Goal: Transaction & Acquisition: Purchase product/service

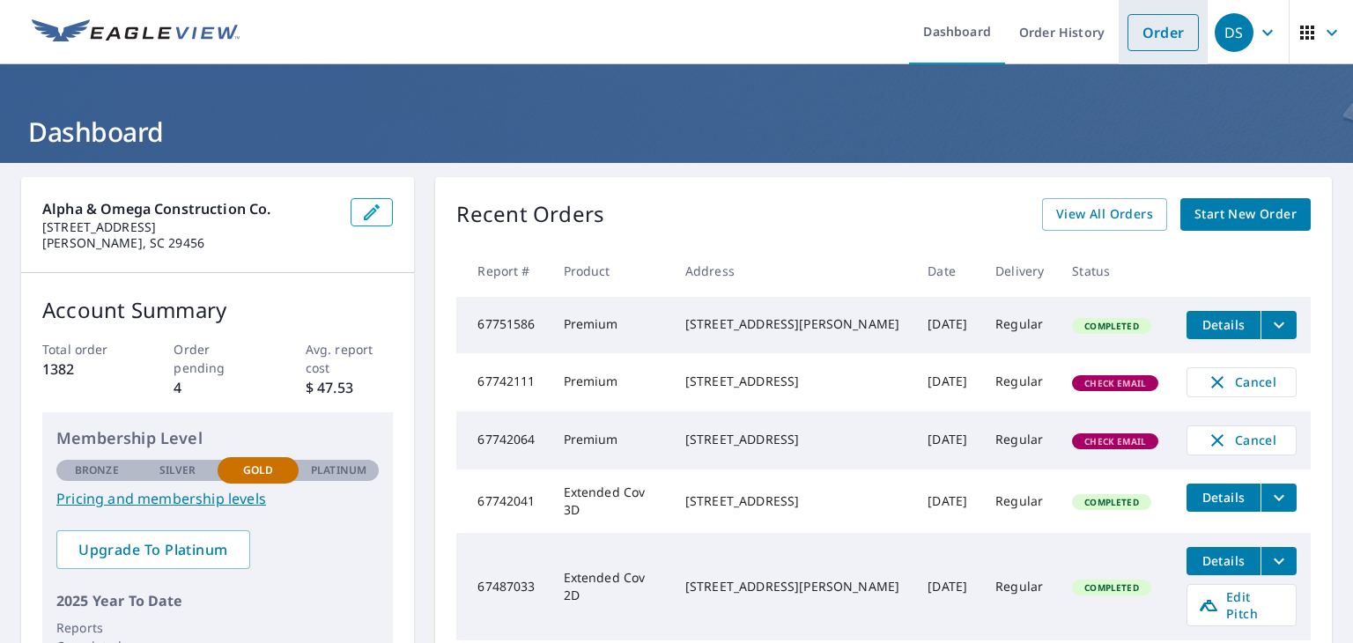
click at [1152, 33] on link "Order" at bounding box center [1162, 32] width 71 height 37
click at [1134, 46] on link "Order" at bounding box center [1162, 32] width 71 height 37
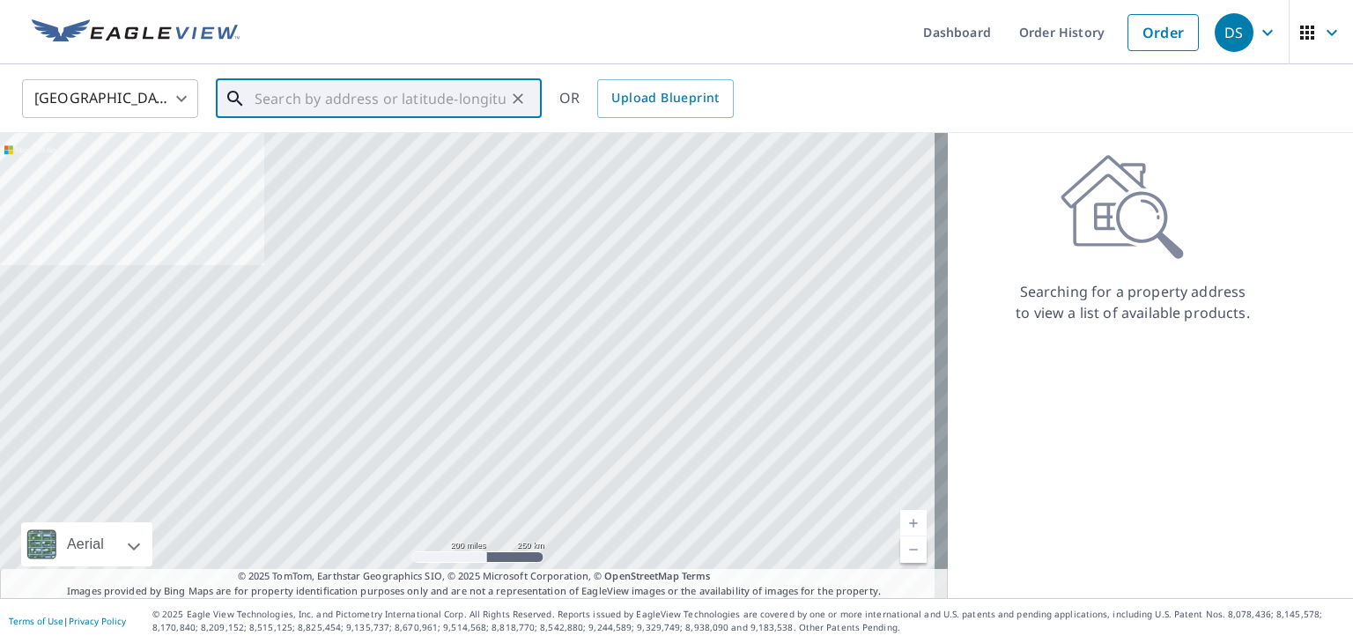
click at [271, 97] on input "text" at bounding box center [379, 98] width 251 height 49
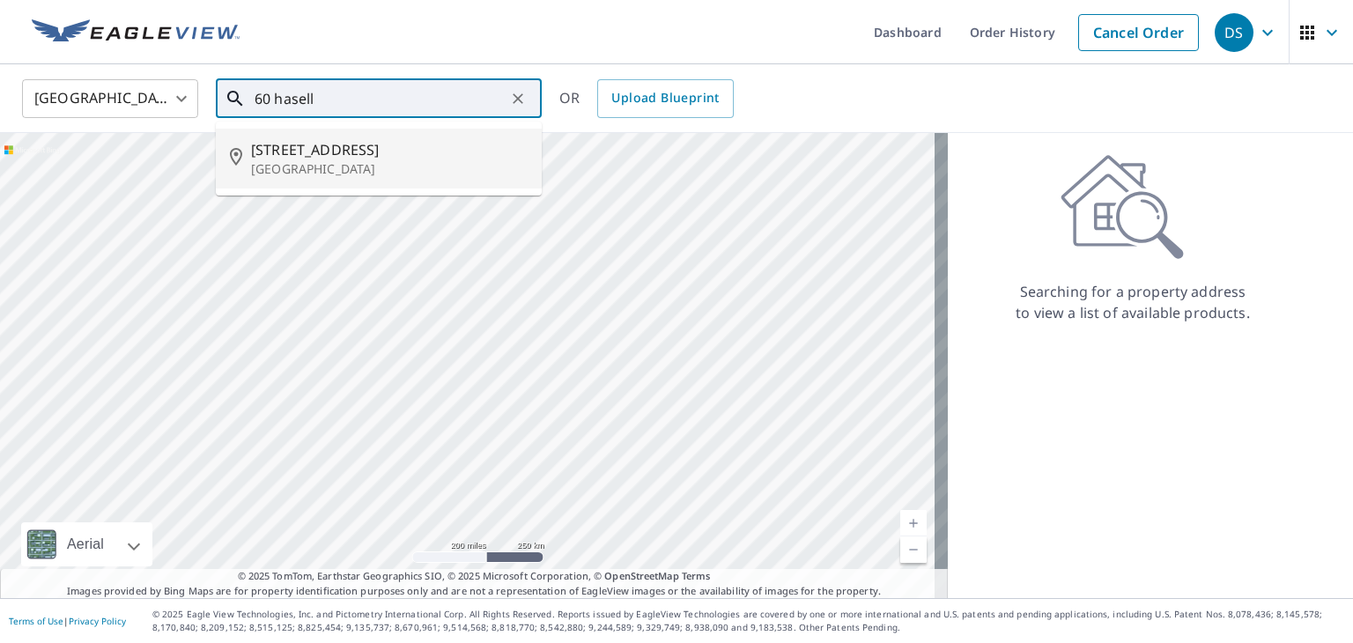
click at [319, 137] on li "[STREET_ADDRESS]" at bounding box center [379, 159] width 326 height 60
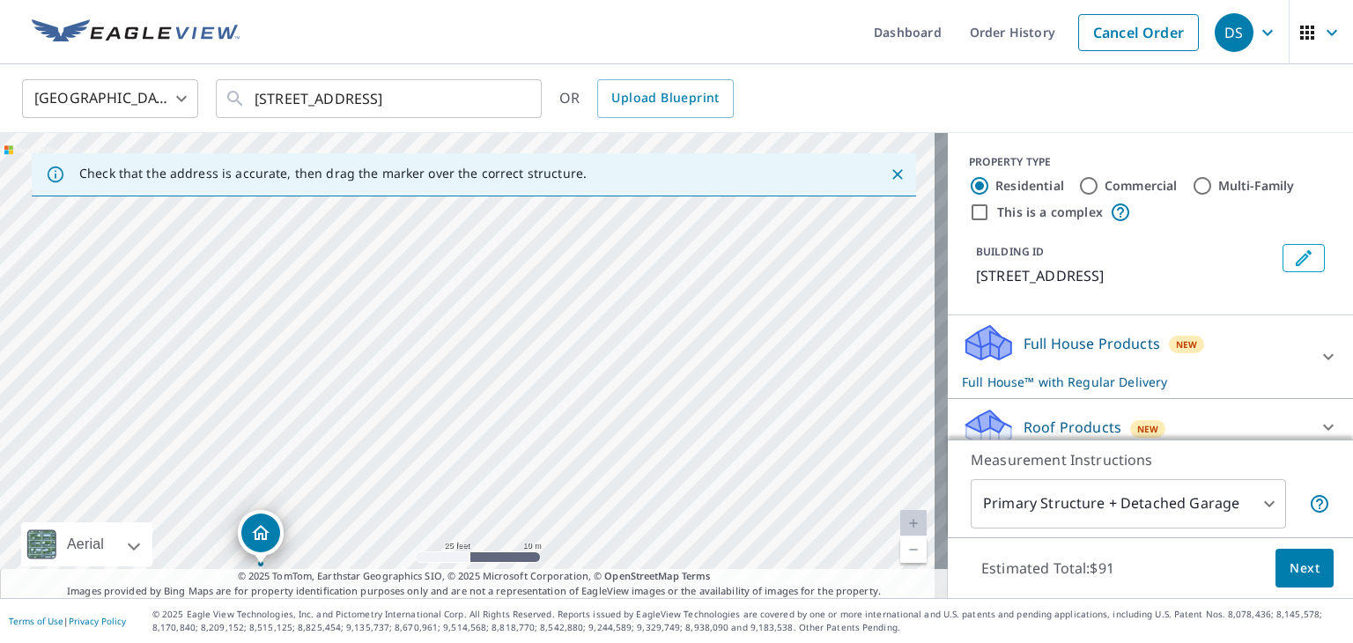
drag, startPoint x: 734, startPoint y: 272, endPoint x: 525, endPoint y: 474, distance: 290.2
click at [526, 474] on div "[STREET_ADDRESS]" at bounding box center [474, 365] width 948 height 465
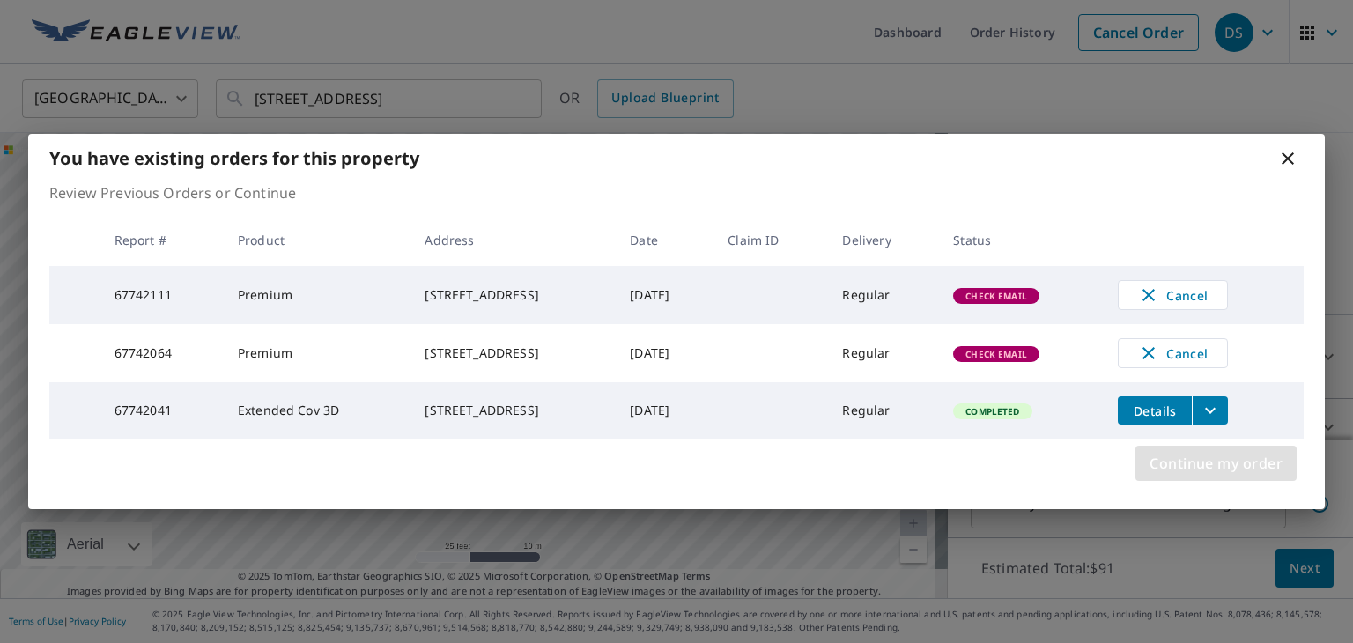
click at [1268, 476] on span "Continue my order" at bounding box center [1215, 463] width 133 height 25
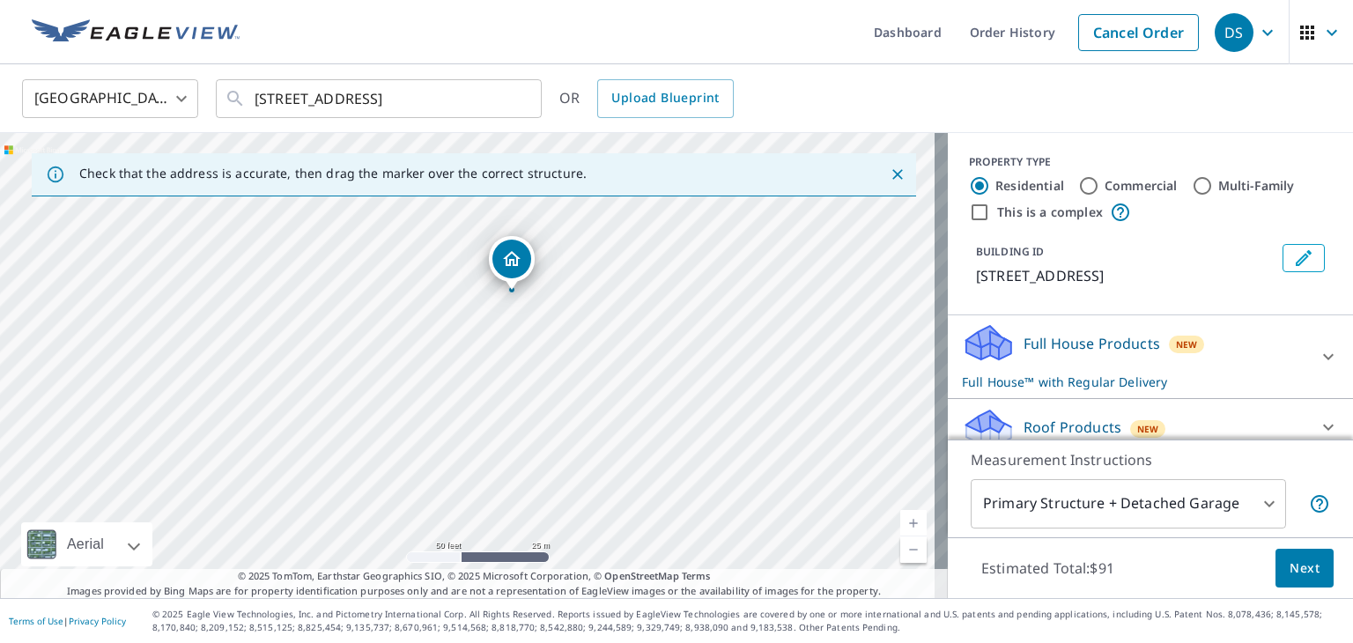
drag, startPoint x: 480, startPoint y: 351, endPoint x: 509, endPoint y: 256, distance: 99.4
click at [272, 100] on input "[STREET_ADDRESS]" at bounding box center [379, 98] width 251 height 49
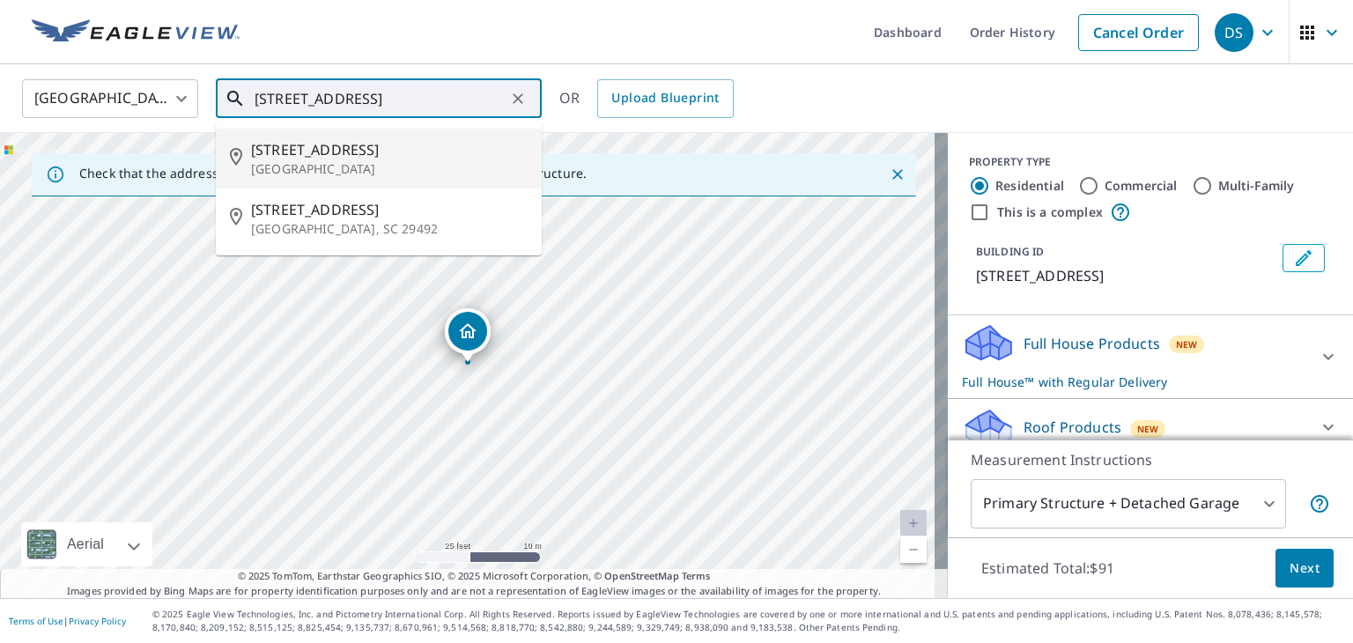
click at [458, 162] on p "[GEOGRAPHIC_DATA]" at bounding box center [389, 169] width 277 height 18
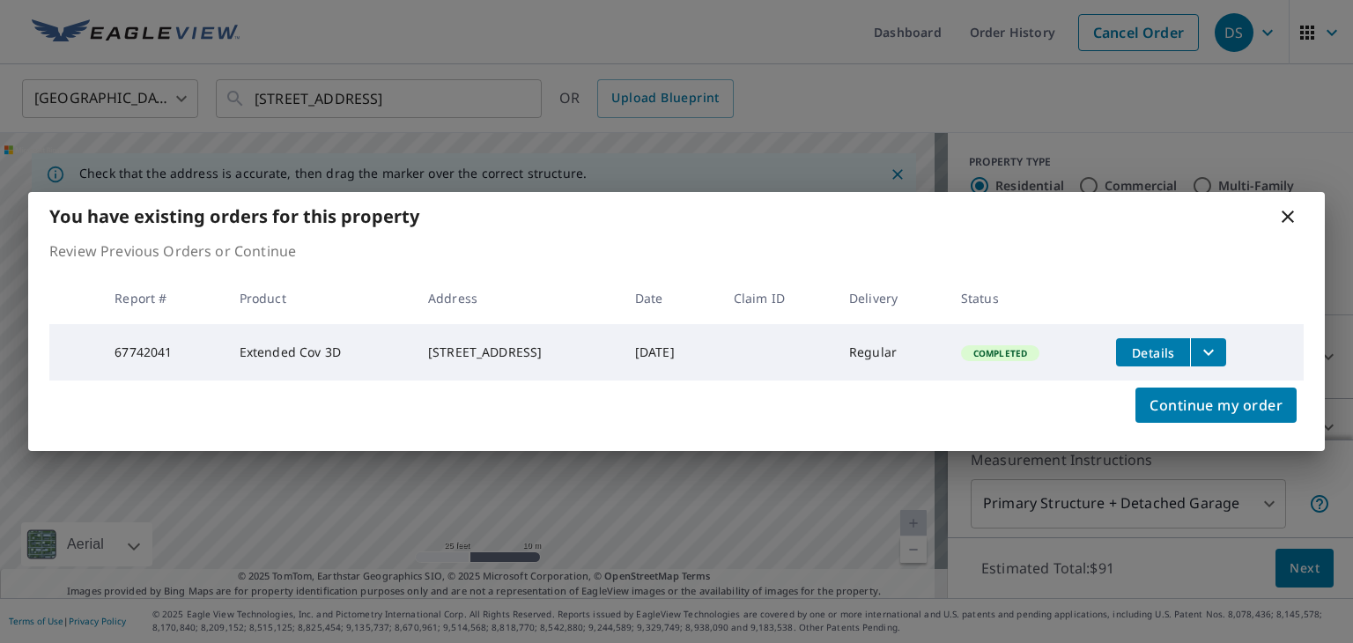
click at [1287, 210] on icon at bounding box center [1287, 216] width 21 height 21
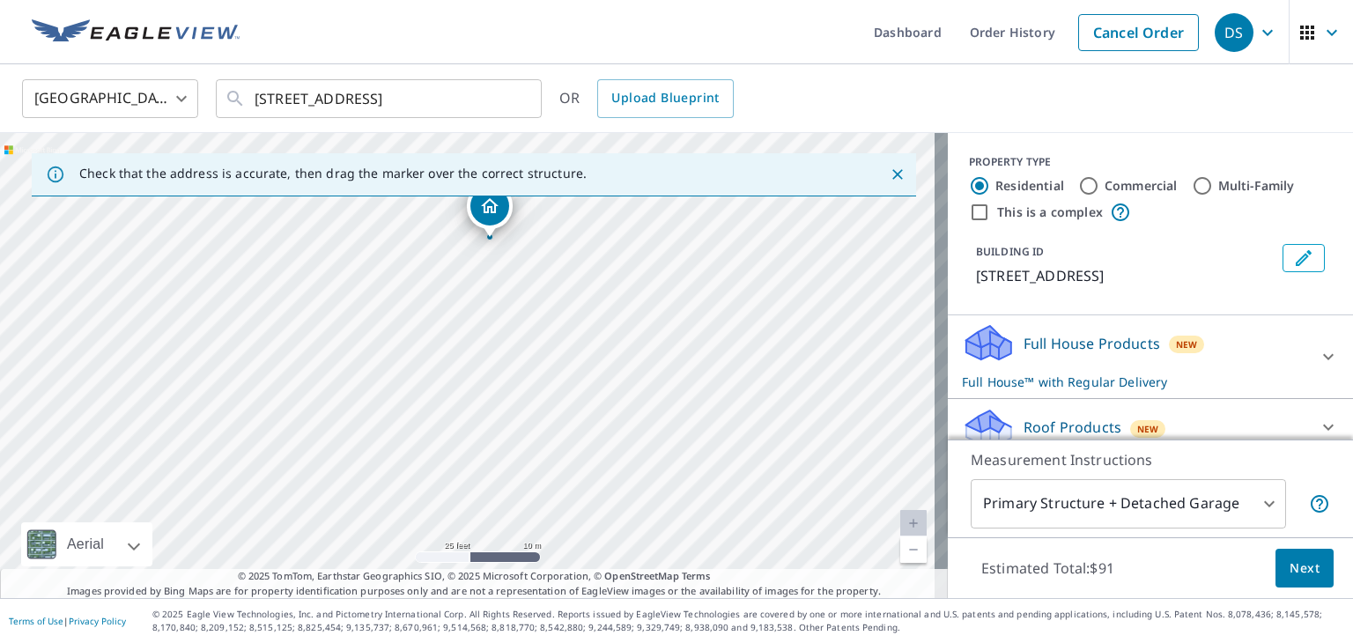
drag, startPoint x: 458, startPoint y: 325, endPoint x: 486, endPoint y: 158, distance: 169.7
click at [486, 158] on div "Check that the address is accurate, then drag the marker over the correct struc…" at bounding box center [474, 365] width 948 height 465
drag, startPoint x: 538, startPoint y: 276, endPoint x: 465, endPoint y: 177, distance: 122.8
click at [465, 177] on div "Check that the address is accurate, then drag the marker over the correct struc…" at bounding box center [474, 365] width 948 height 465
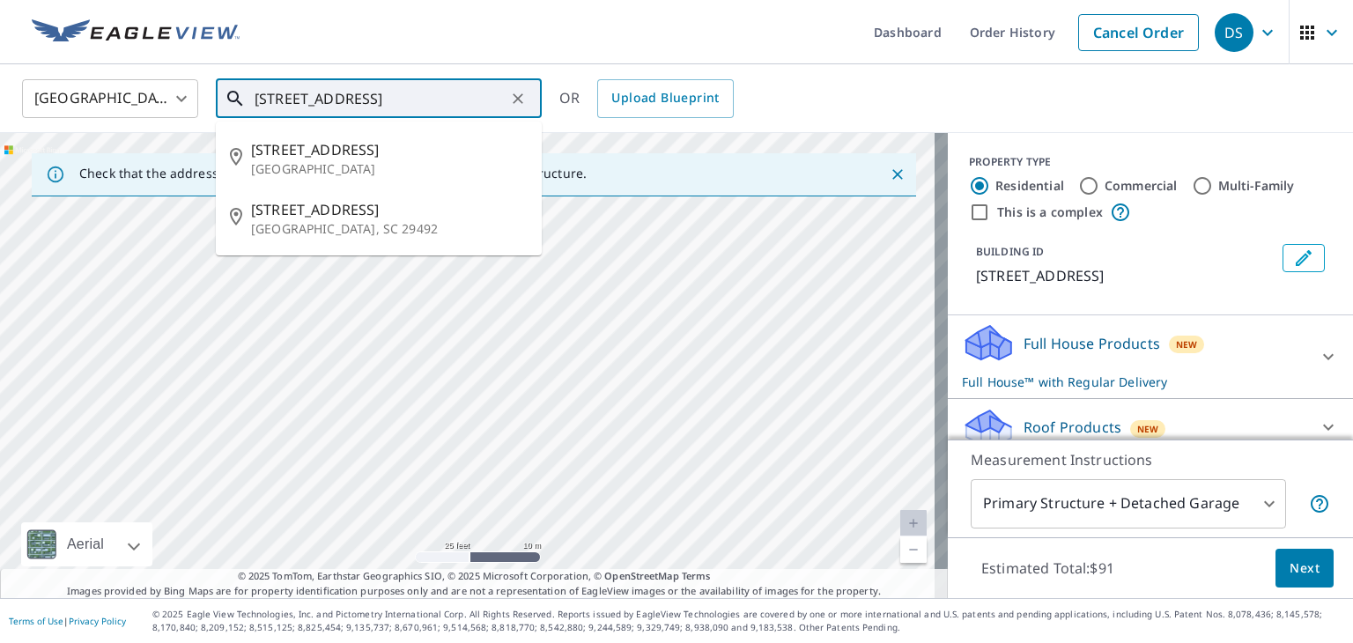
click at [269, 97] on input "[STREET_ADDRESS]" at bounding box center [379, 98] width 251 height 49
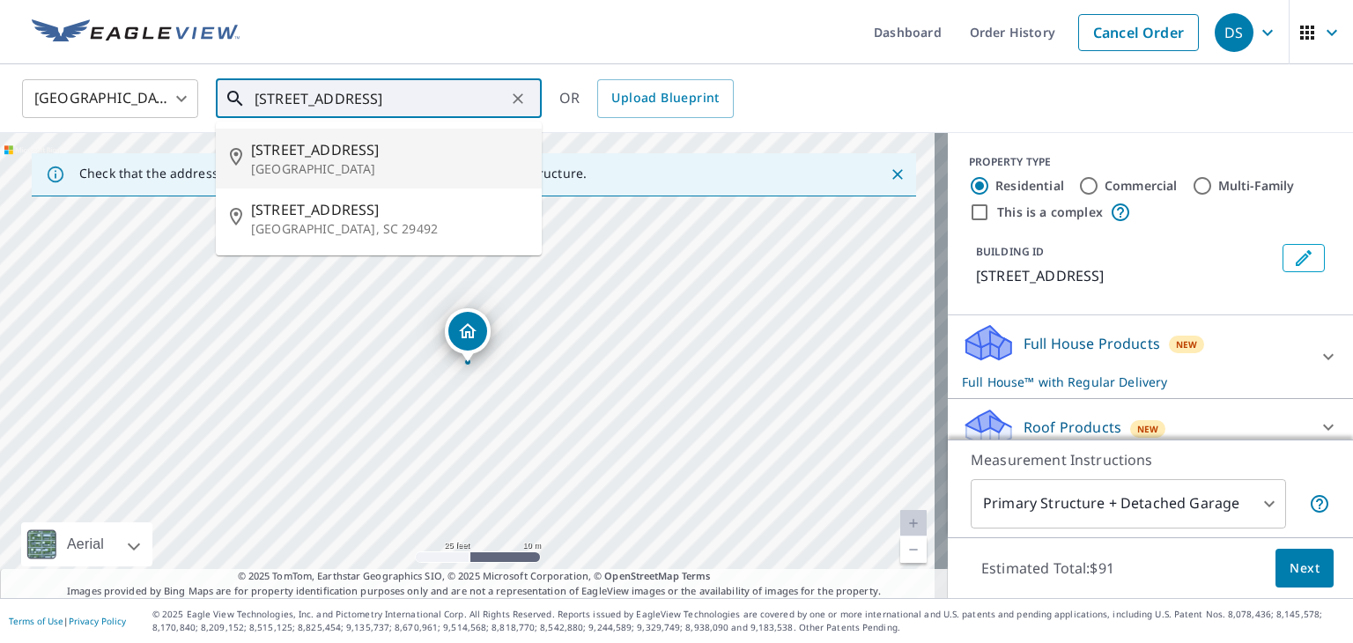
click at [293, 145] on span "[STREET_ADDRESS]" at bounding box center [389, 149] width 277 height 21
type input "[STREET_ADDRESS]"
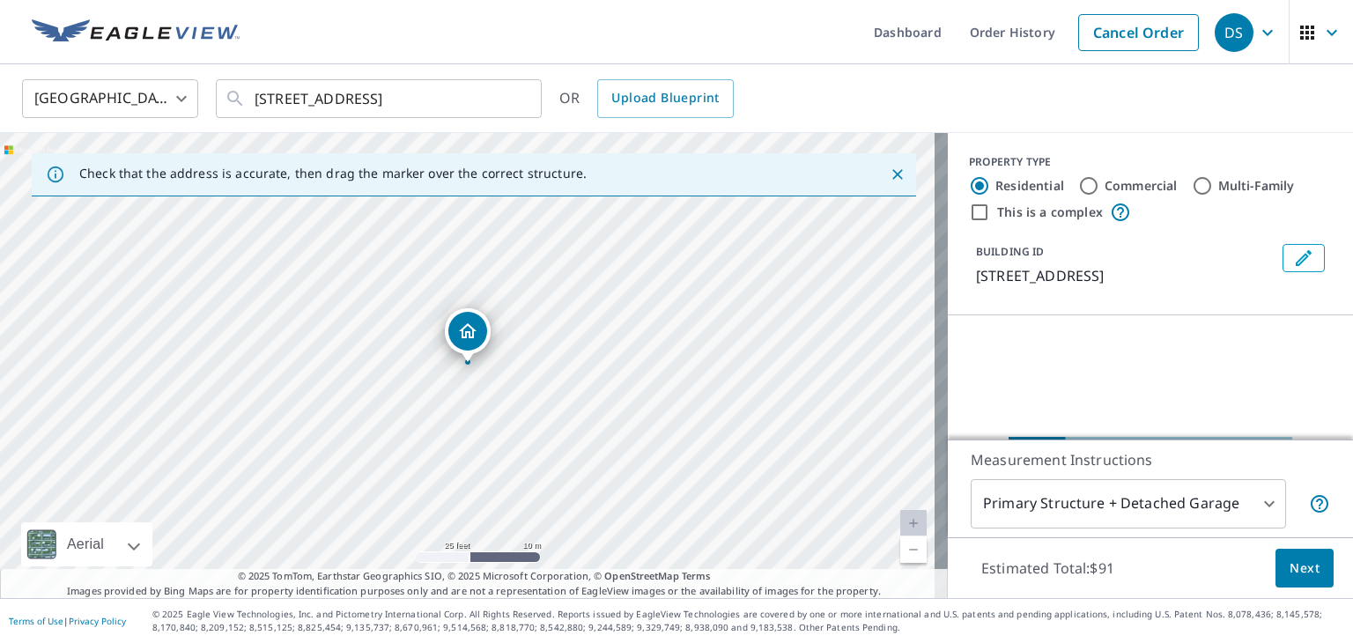
drag, startPoint x: 539, startPoint y: 249, endPoint x: 554, endPoint y: 348, distance: 99.8
click at [554, 348] on div "[STREET_ADDRESS]" at bounding box center [474, 365] width 948 height 465
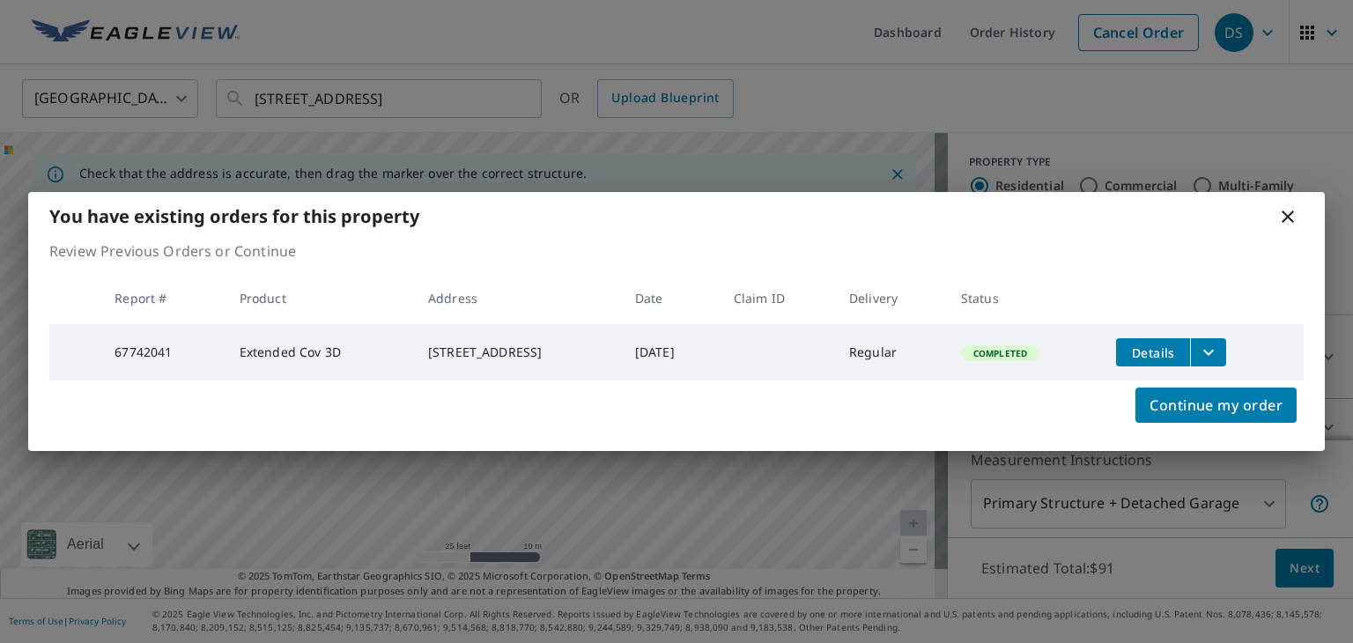
click at [1289, 217] on icon at bounding box center [1287, 216] width 21 height 21
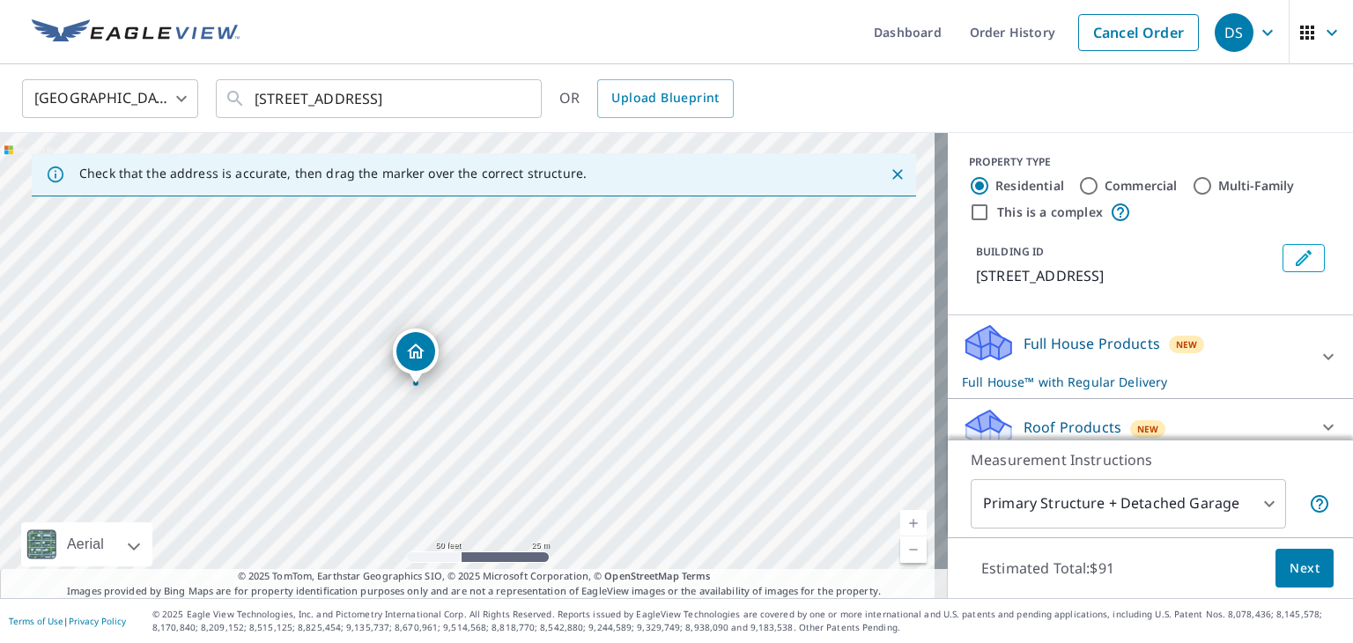
click at [414, 367] on div "Dropped pin, building 1, Residential property, 256 Meeting St Charleston, SC 29…" at bounding box center [415, 351] width 39 height 39
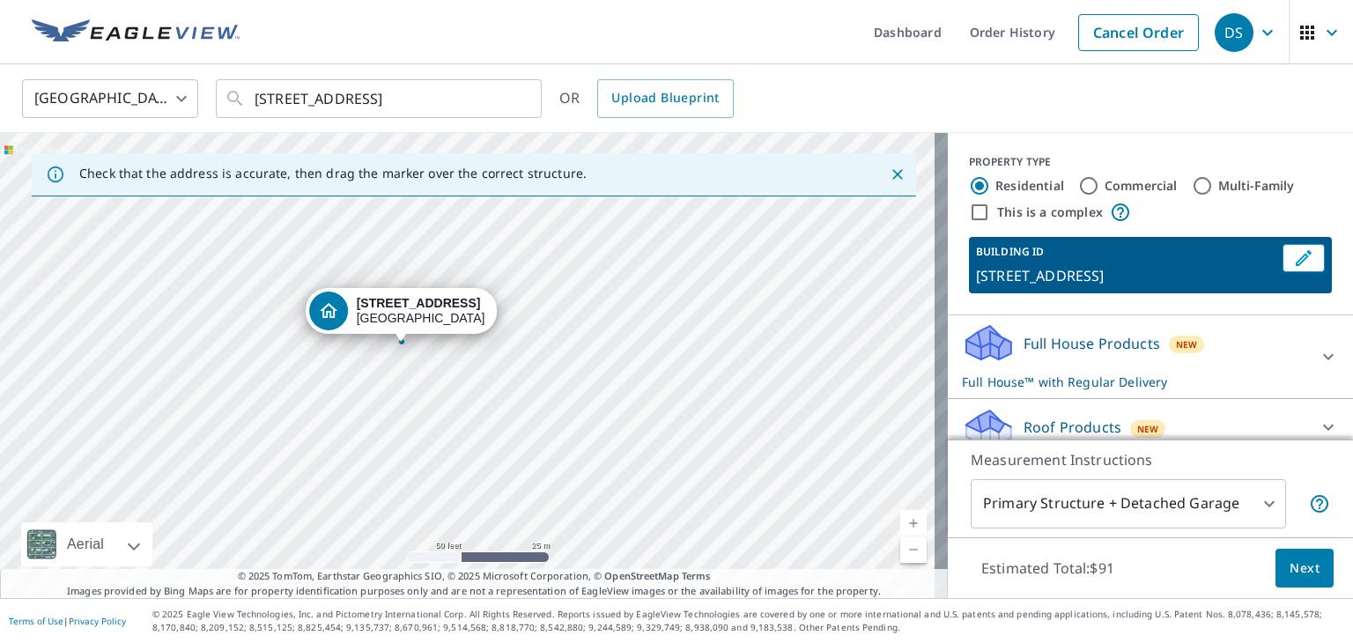
drag, startPoint x: 346, startPoint y: 345, endPoint x: 729, endPoint y: 214, distance: 404.9
click at [729, 214] on div "[STREET_ADDRESS]" at bounding box center [474, 365] width 948 height 465
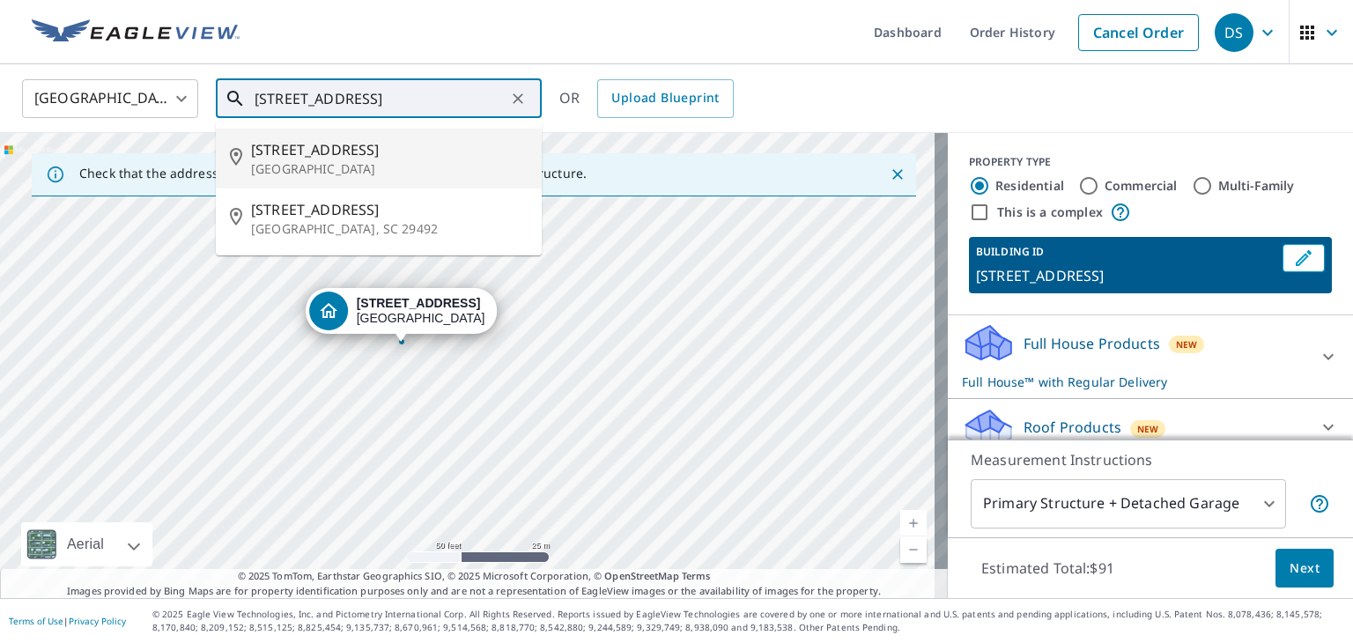
click at [400, 96] on input "[STREET_ADDRESS]" at bounding box center [379, 98] width 251 height 49
click at [358, 166] on p "[GEOGRAPHIC_DATA]" at bounding box center [389, 169] width 277 height 18
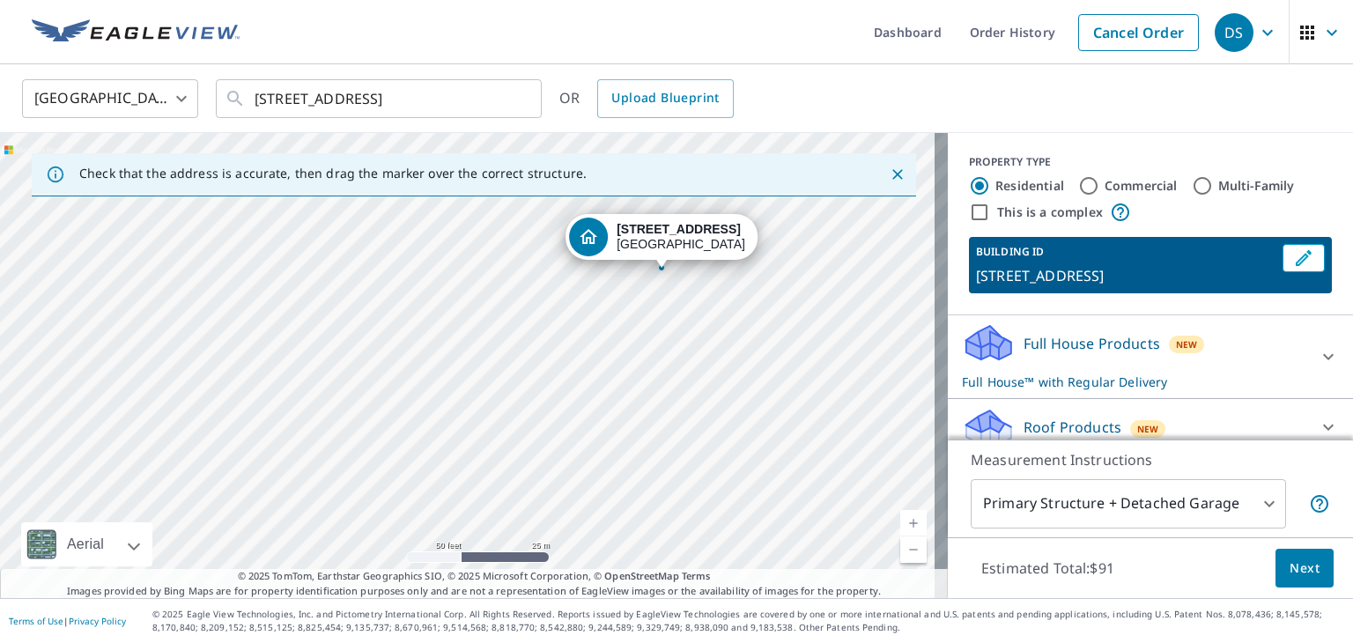
drag, startPoint x: 399, startPoint y: 336, endPoint x: 662, endPoint y: 265, distance: 272.8
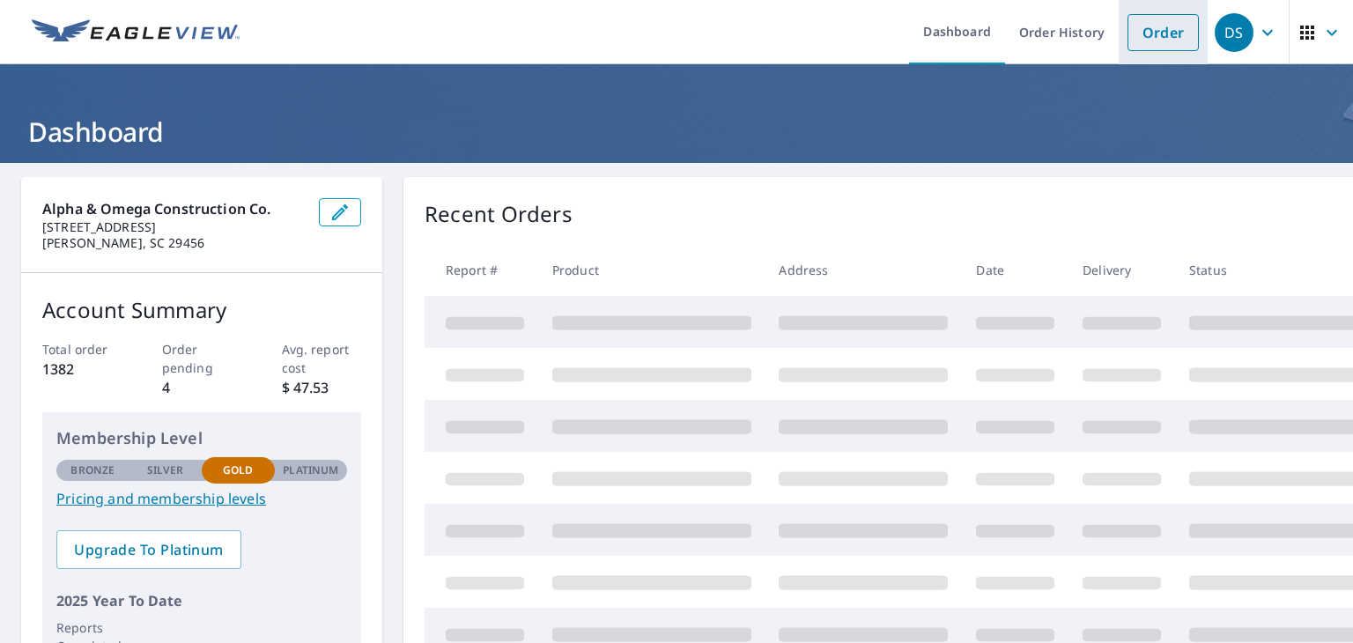
click at [1146, 36] on link "Order" at bounding box center [1162, 32] width 71 height 37
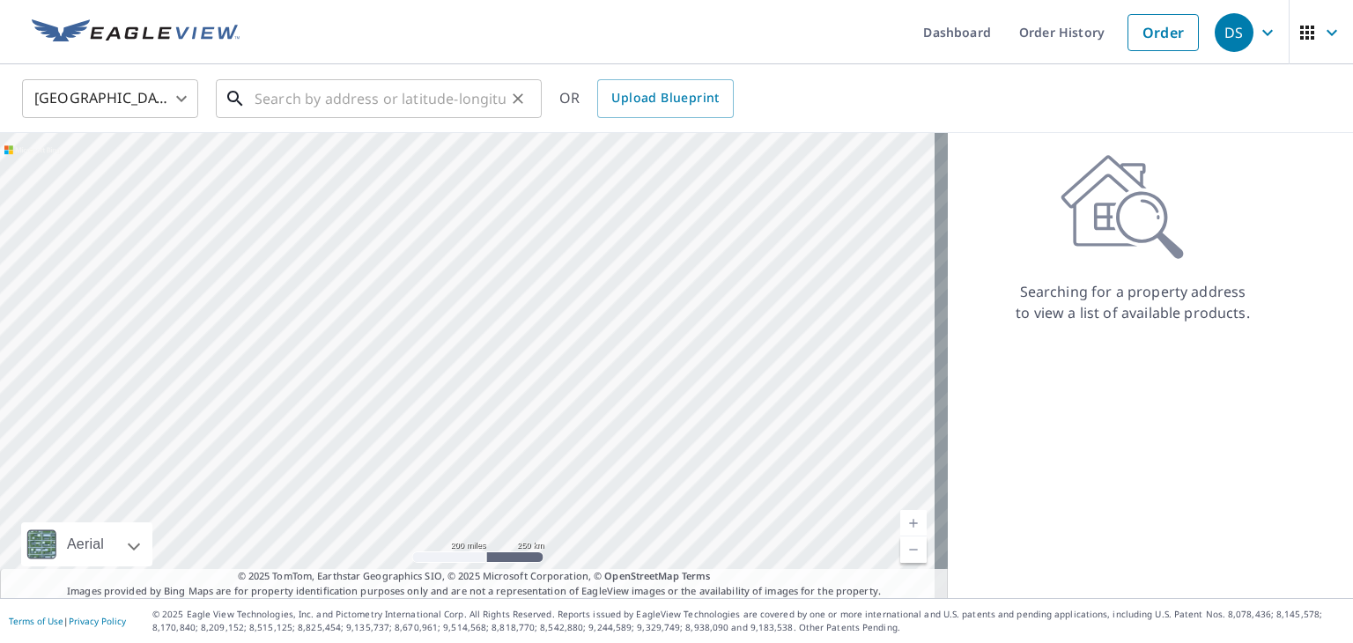
click at [350, 103] on input "text" at bounding box center [379, 98] width 251 height 49
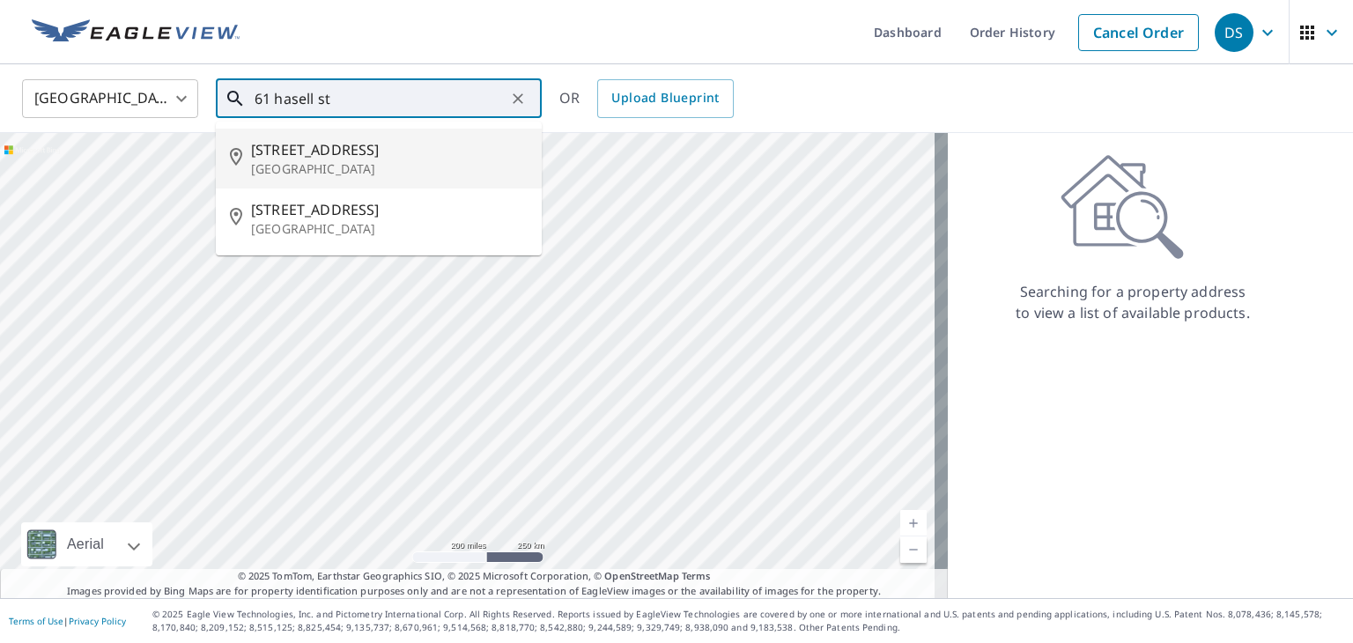
click at [269, 92] on input "61 hasell st" at bounding box center [379, 98] width 251 height 49
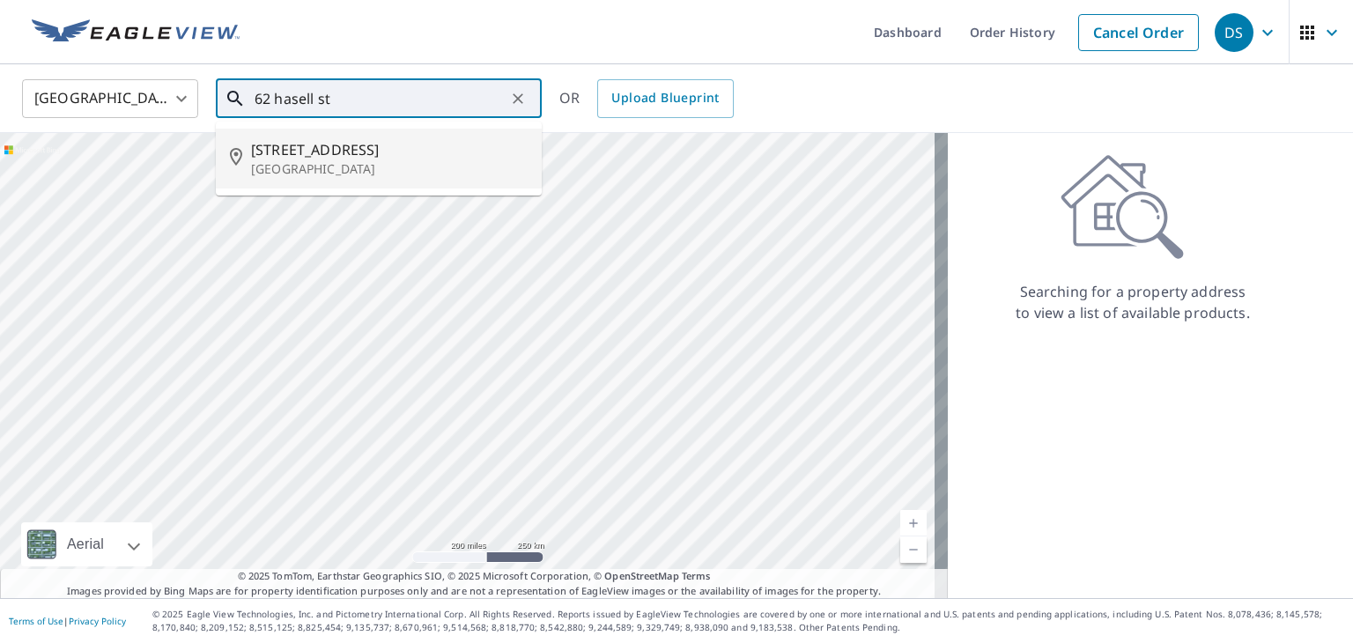
click at [349, 170] on p "[GEOGRAPHIC_DATA]" at bounding box center [389, 169] width 277 height 18
type input "[STREET_ADDRESS]"
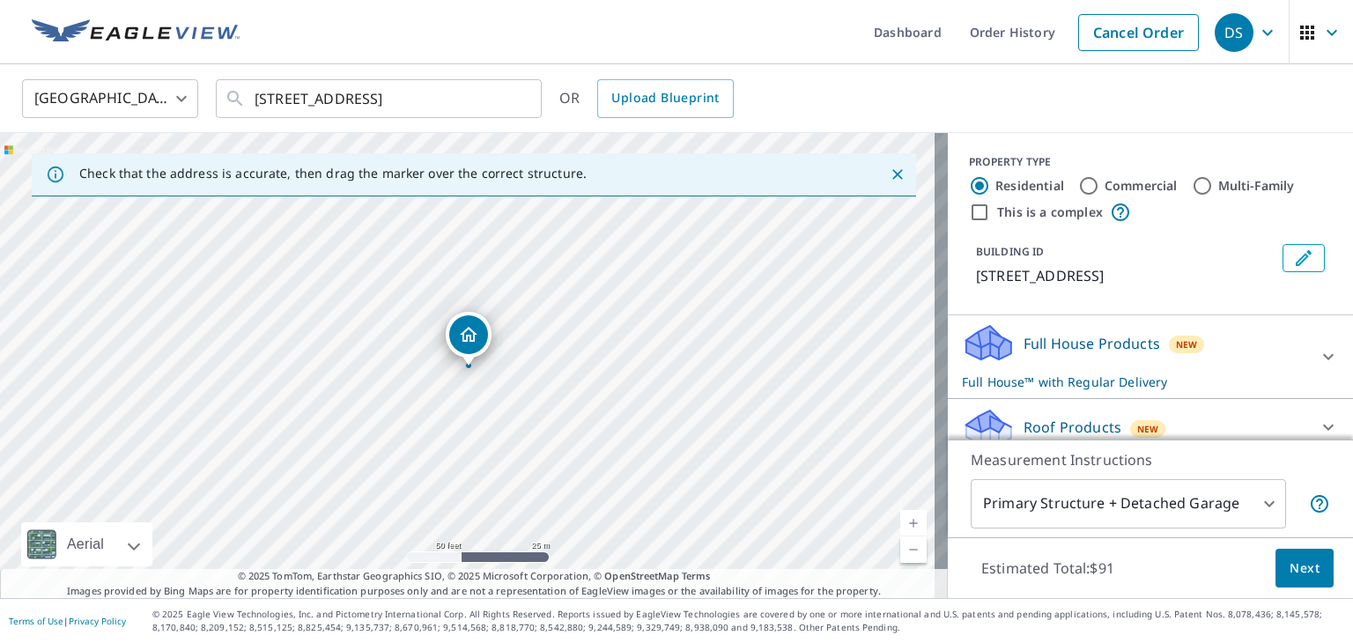
drag, startPoint x: 472, startPoint y: 347, endPoint x: 490, endPoint y: 476, distance: 130.6
click at [490, 476] on div "[STREET_ADDRESS]" at bounding box center [474, 365] width 948 height 465
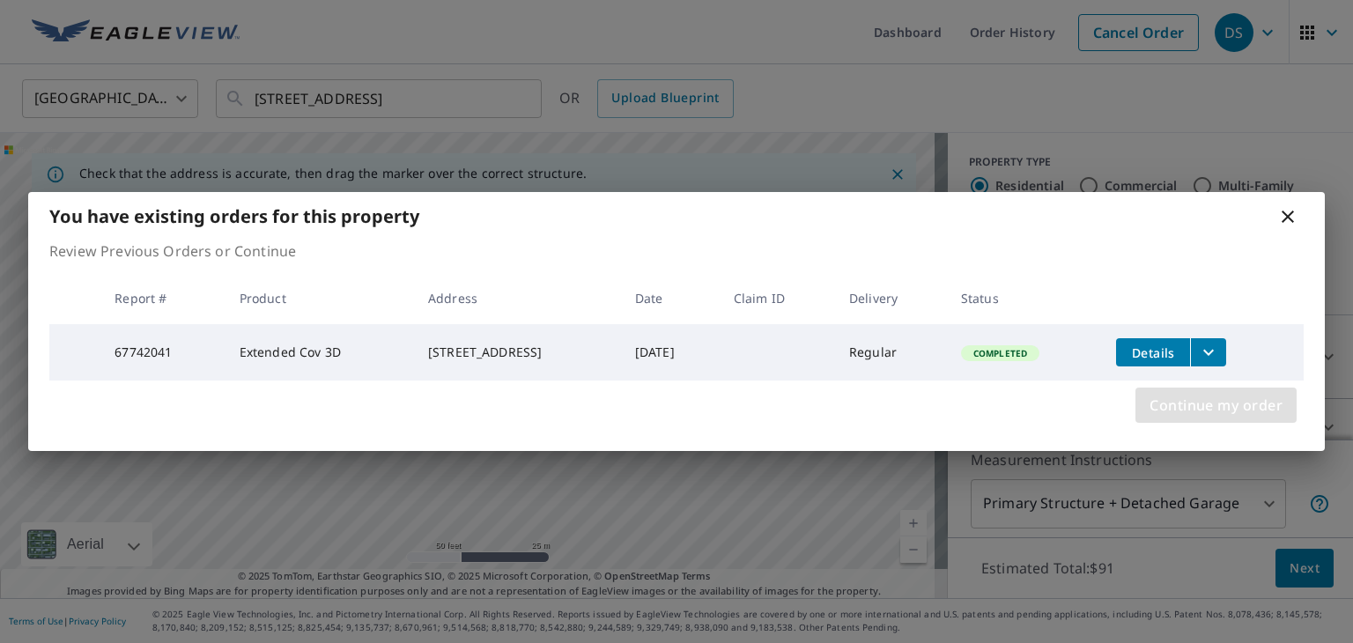
click at [1194, 410] on span "Continue my order" at bounding box center [1215, 405] width 133 height 25
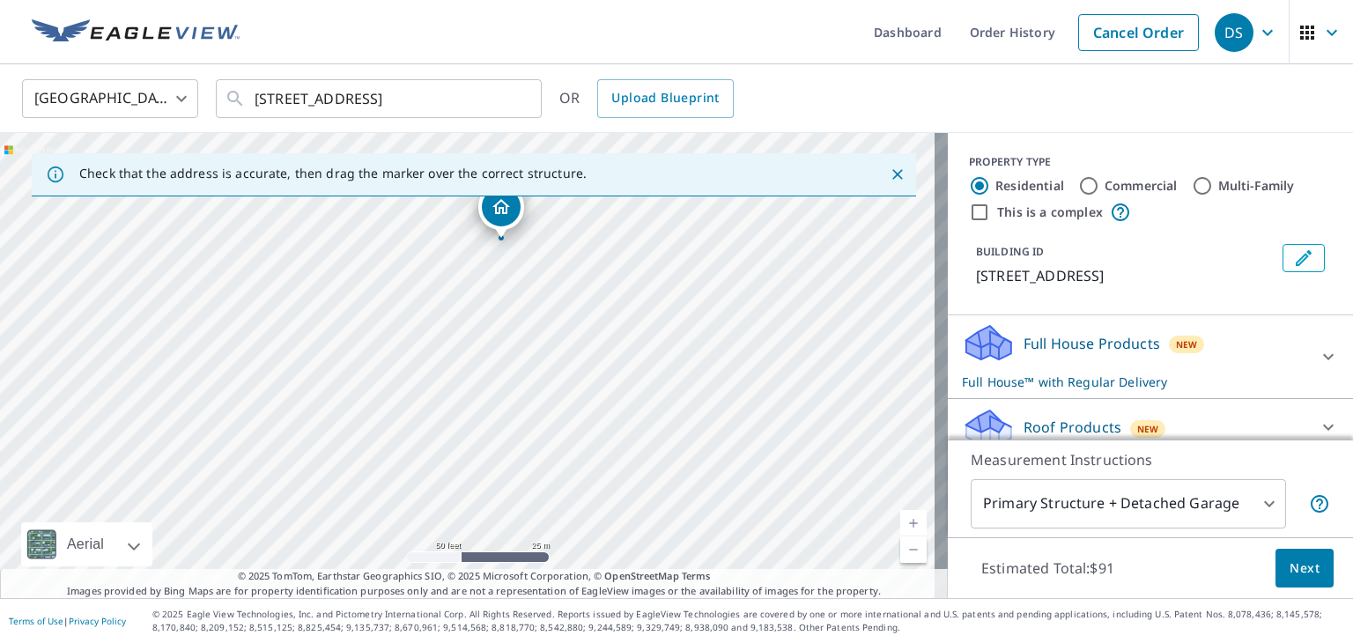
drag, startPoint x: 470, startPoint y: 325, endPoint x: 524, endPoint y: 166, distance: 167.4
click at [524, 166] on div "Check that the address is accurate, then drag the marker over the correct struc…" at bounding box center [474, 365] width 948 height 465
drag, startPoint x: 514, startPoint y: 293, endPoint x: 490, endPoint y: 286, distance: 25.6
click at [490, 286] on div "[STREET_ADDRESS]" at bounding box center [474, 365] width 948 height 465
drag, startPoint x: 520, startPoint y: 278, endPoint x: 509, endPoint y: 381, distance: 103.7
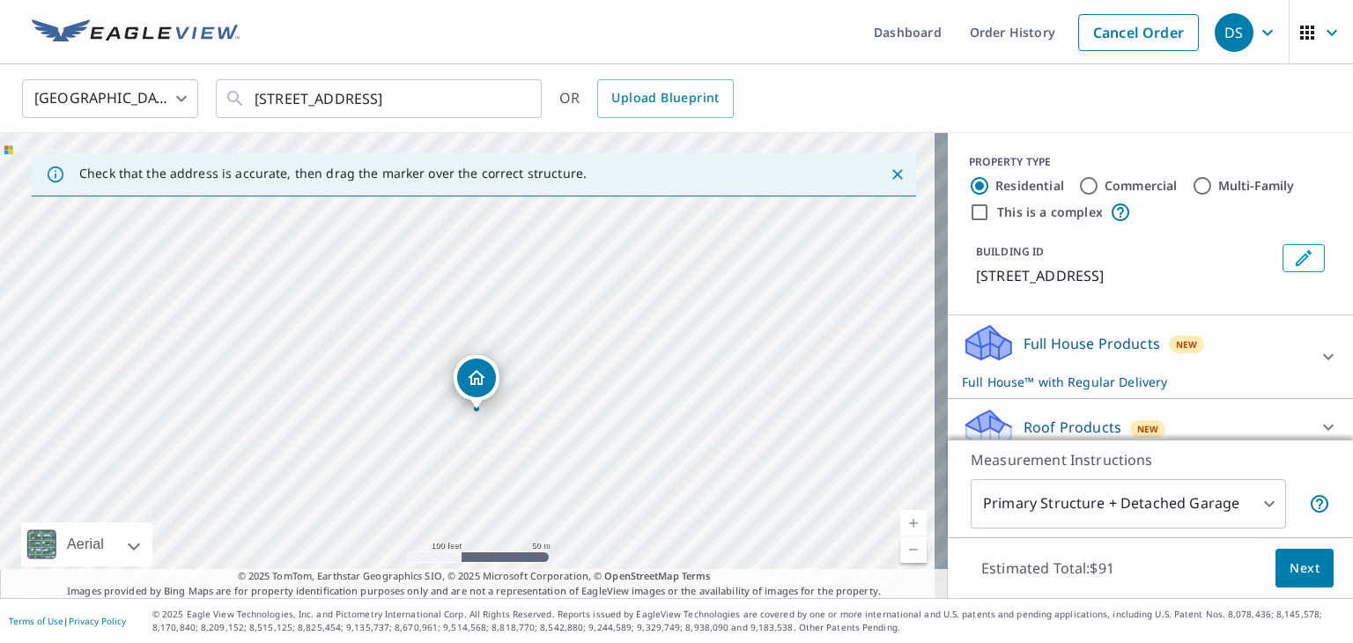
click at [517, 380] on div "[STREET_ADDRESS]" at bounding box center [474, 365] width 948 height 465
drag, startPoint x: 483, startPoint y: 381, endPoint x: 478, endPoint y: 295, distance: 86.4
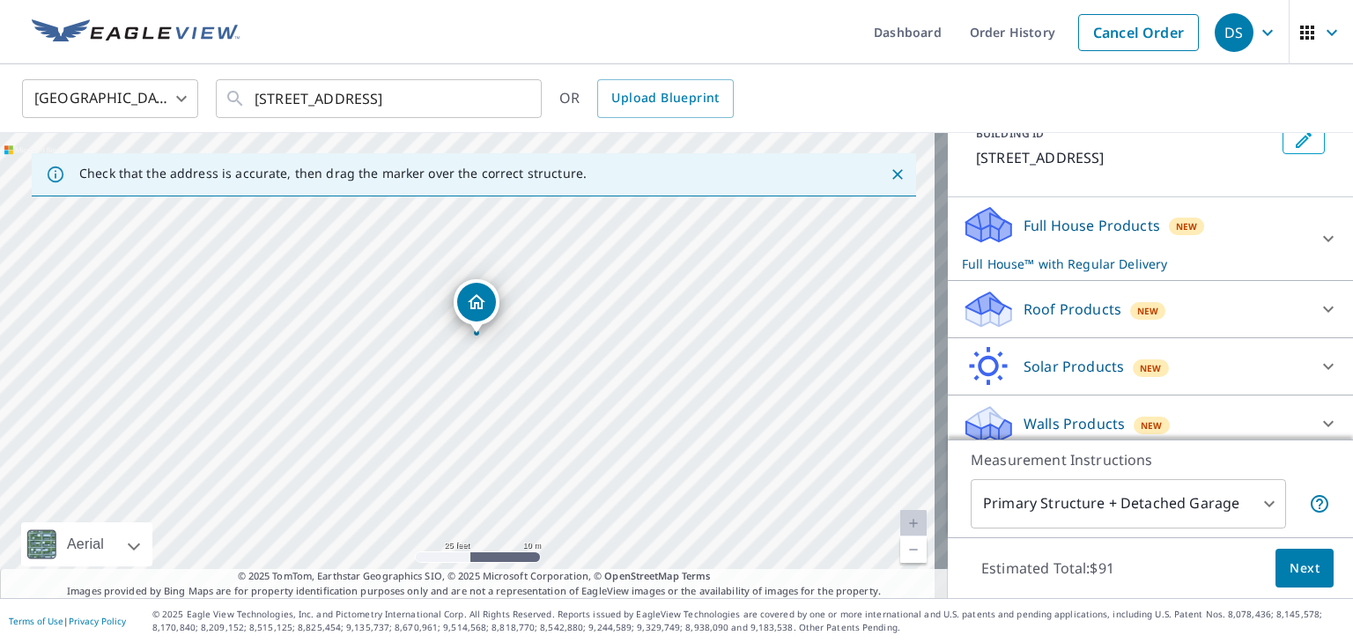
scroll to position [130, 0]
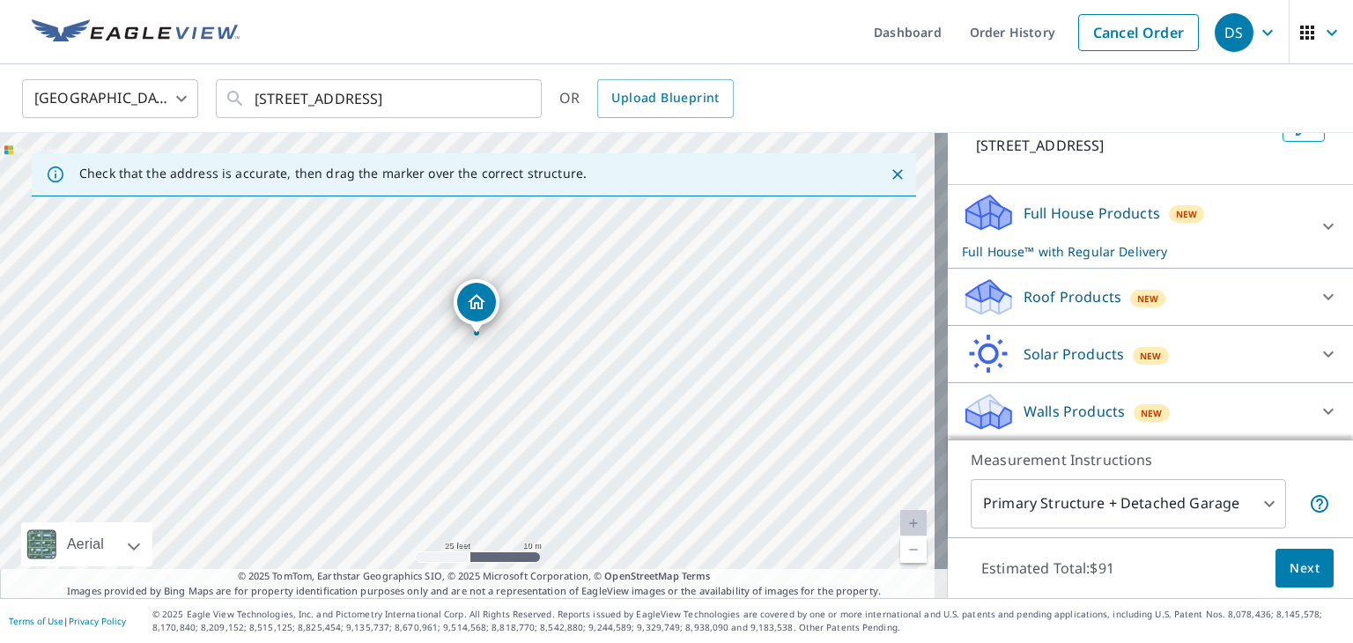
click at [1317, 293] on icon at bounding box center [1327, 296] width 21 height 21
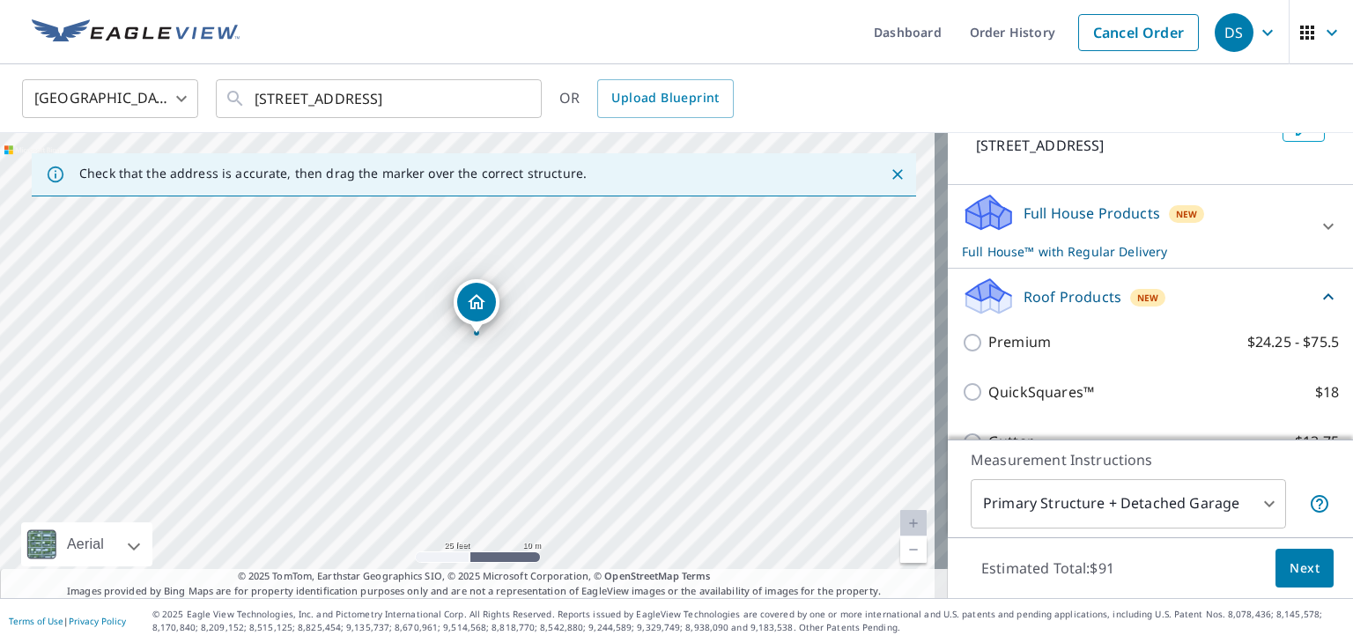
scroll to position [218, 0]
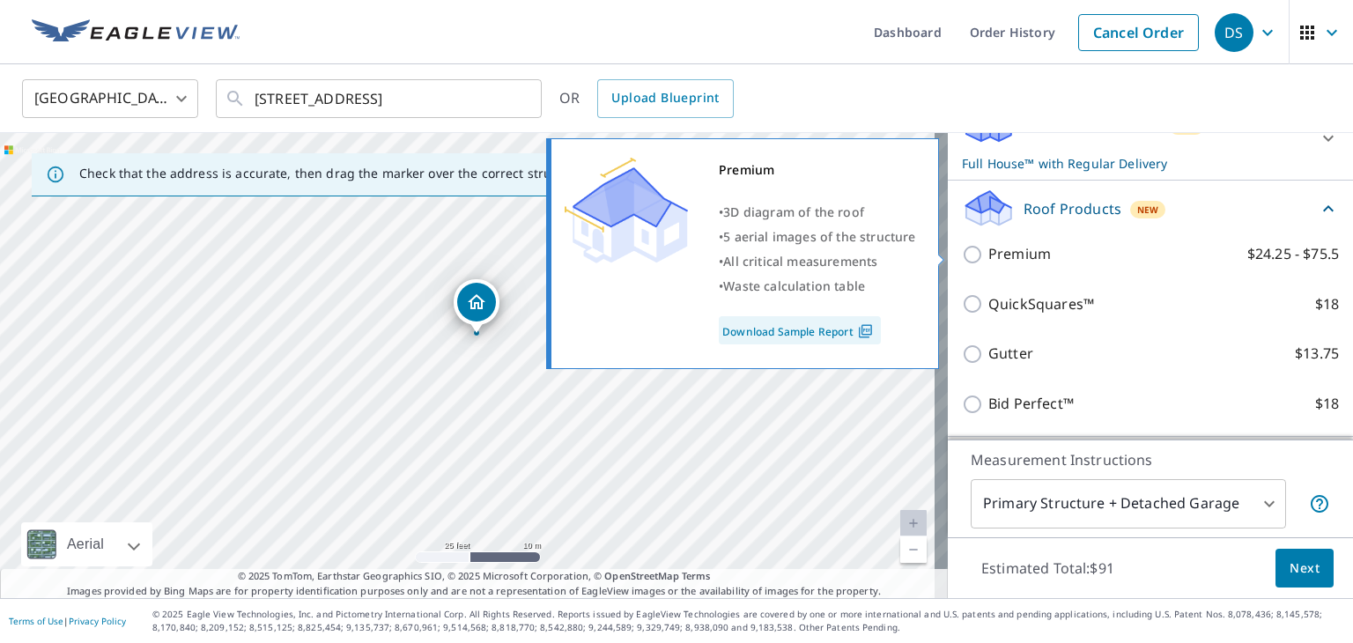
click at [962, 252] on input "Premium $24.25 - $75.5" at bounding box center [975, 254] width 26 height 21
checkbox input "true"
checkbox input "false"
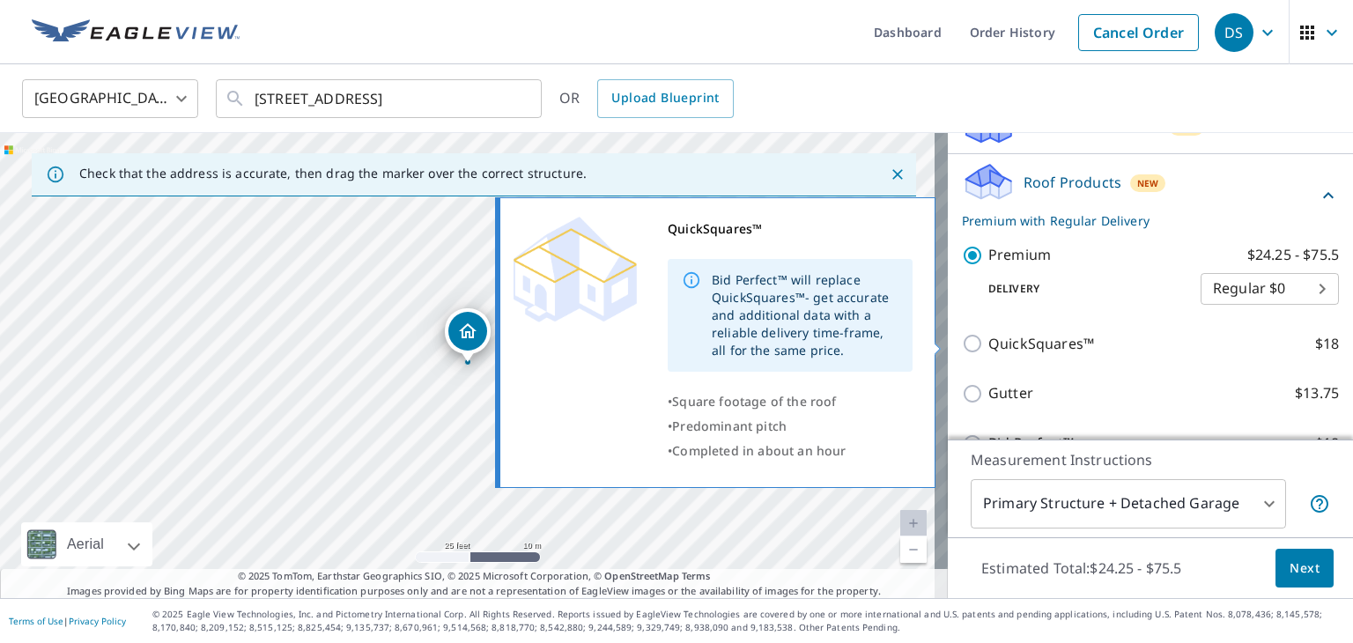
scroll to position [306, 0]
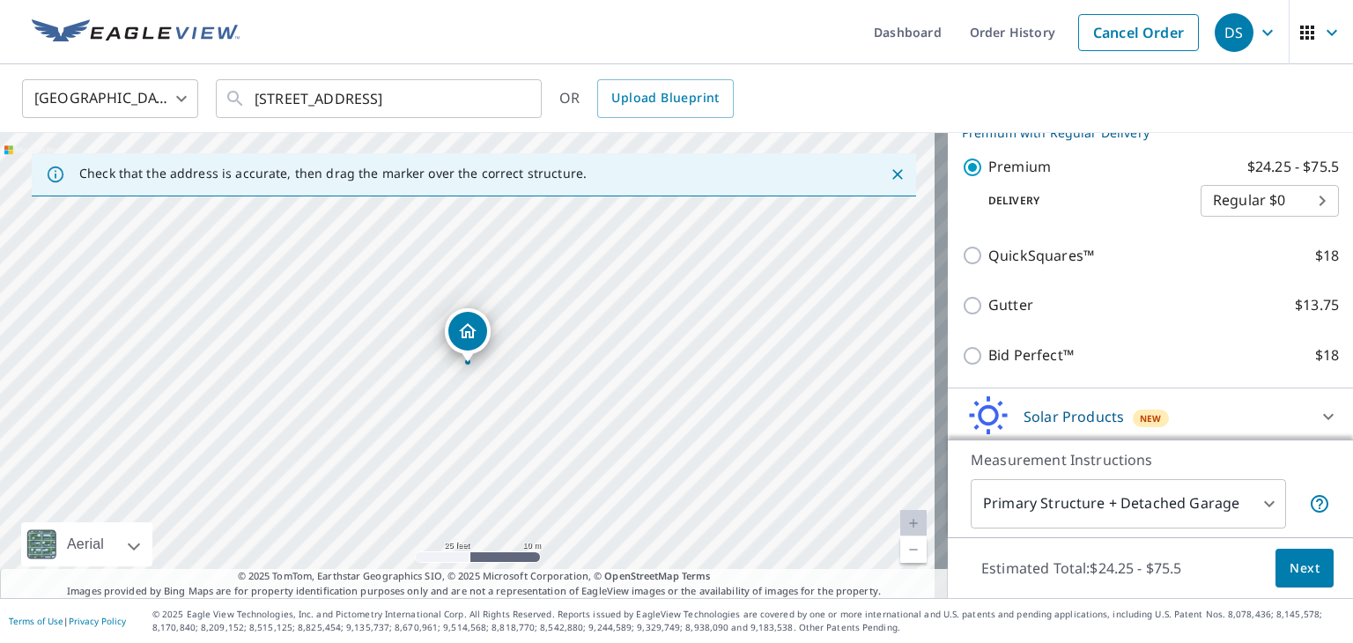
click at [1297, 194] on body "DS DS Dashboard Order History Cancel Order DS [GEOGRAPHIC_DATA] [GEOGRAPHIC_DAT…" at bounding box center [676, 321] width 1353 height 643
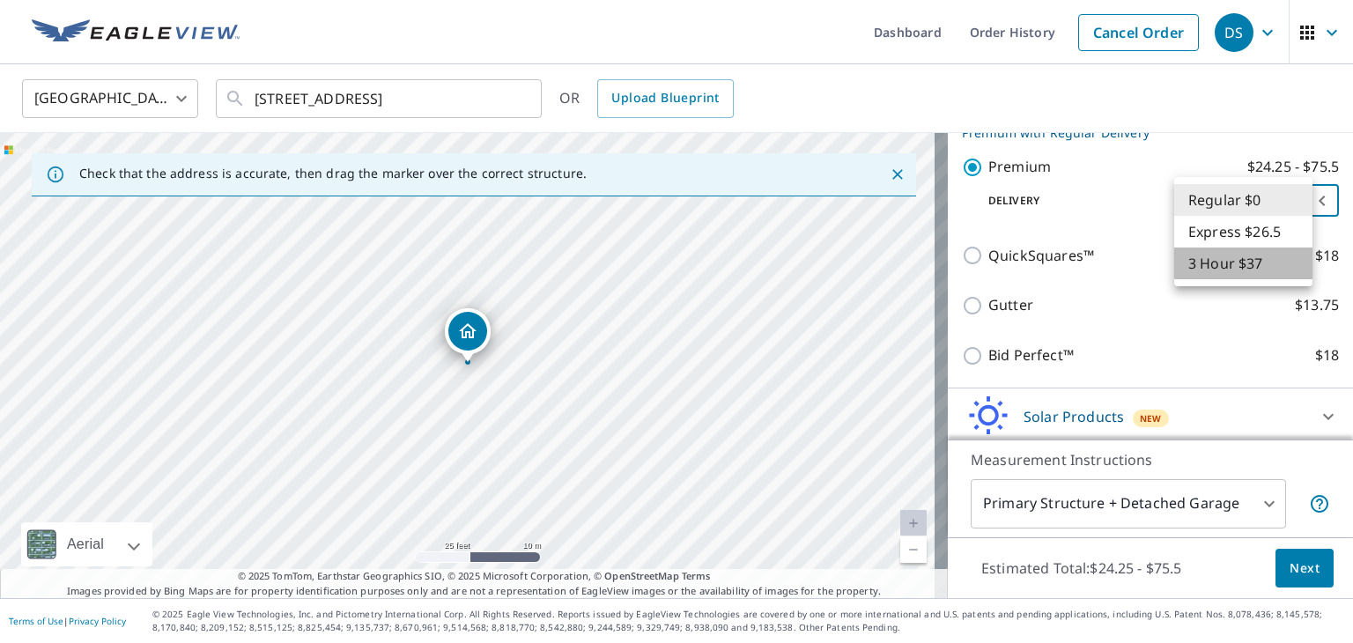
click at [1258, 269] on li "3 Hour $37" at bounding box center [1243, 263] width 138 height 32
type input "7"
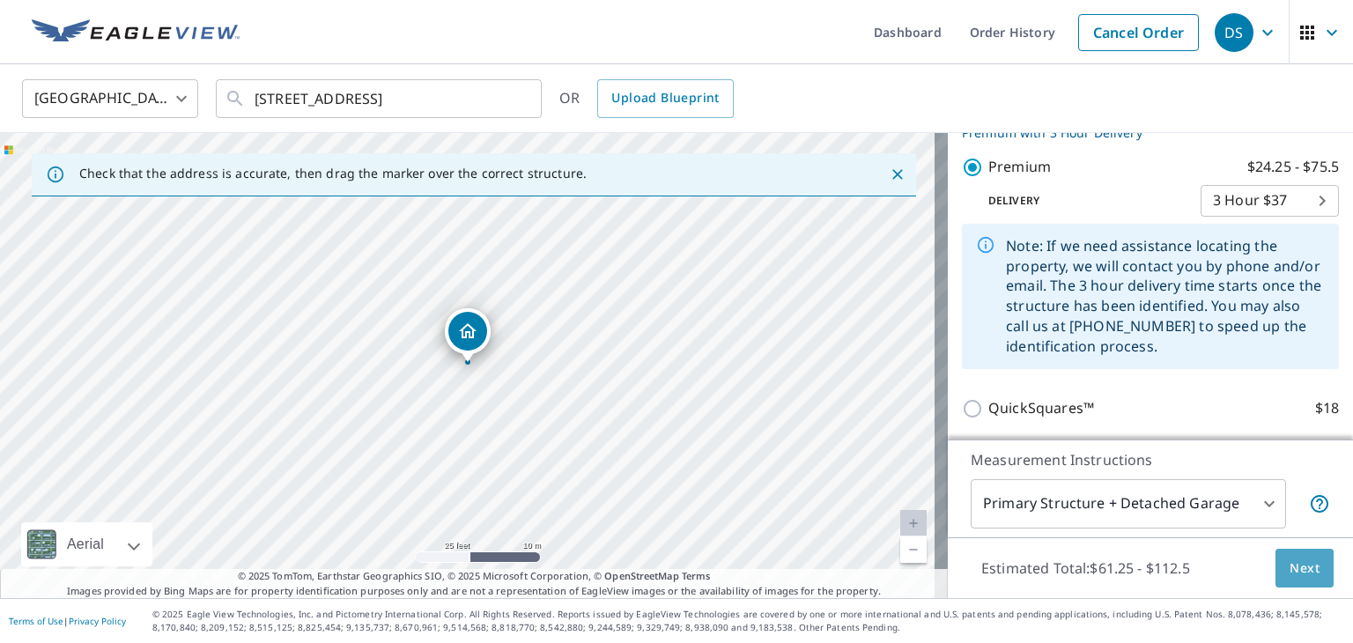
click at [1302, 568] on span "Next" at bounding box center [1304, 568] width 30 height 22
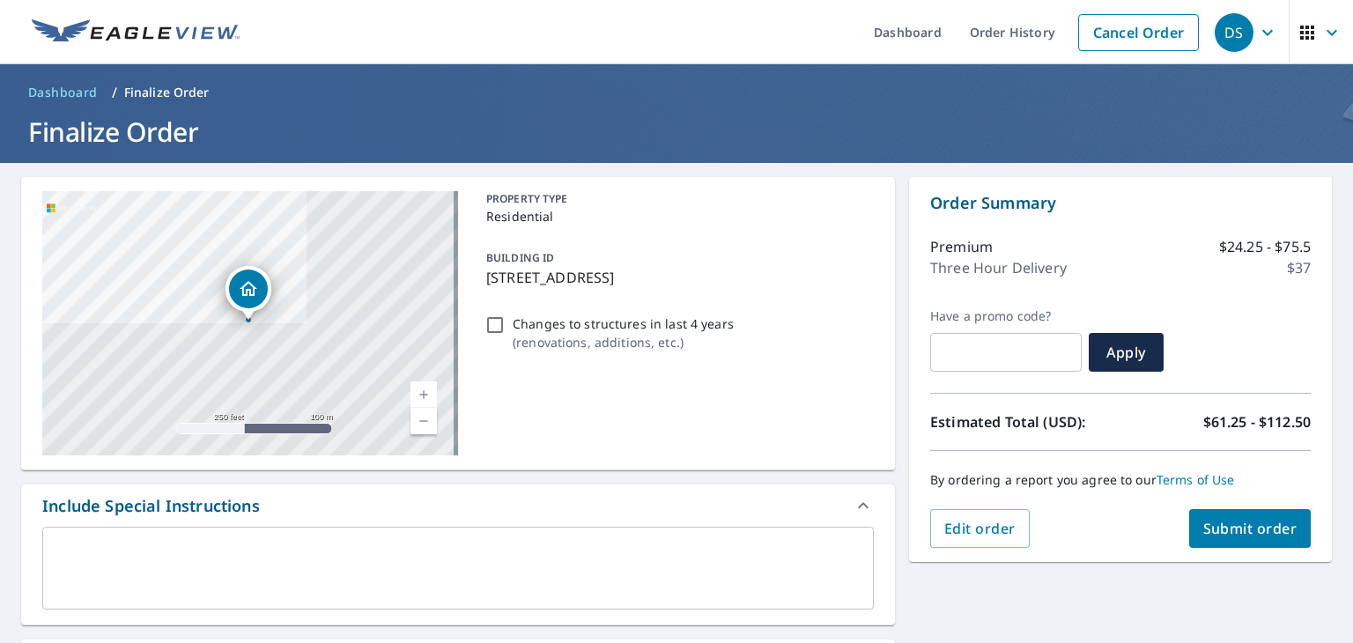
click at [1264, 535] on span "Submit order" at bounding box center [1250, 528] width 94 height 19
checkbox input "true"
